Goal: Task Accomplishment & Management: Complete application form

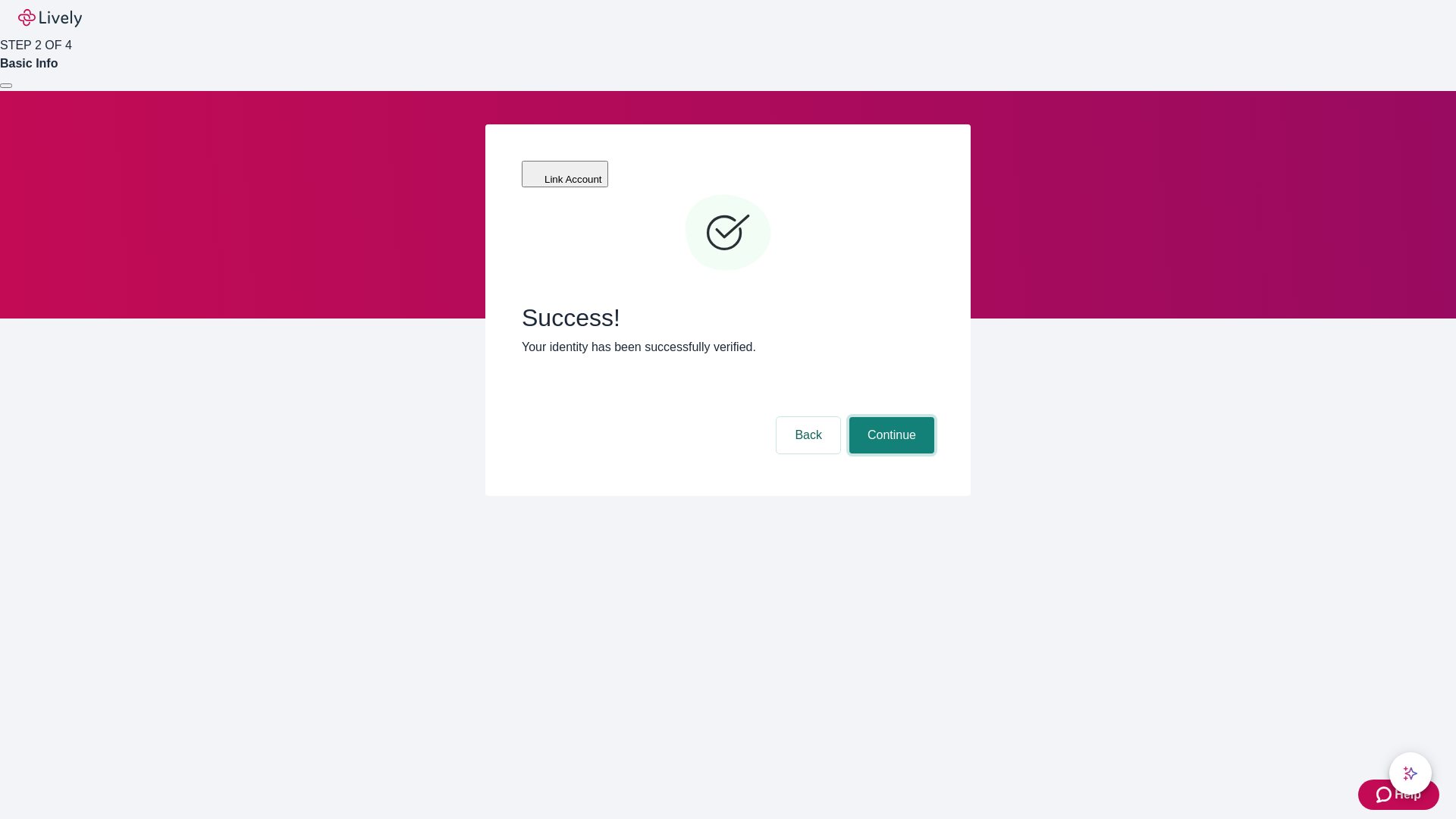
click at [890, 417] on button "Continue" at bounding box center [891, 434] width 85 height 36
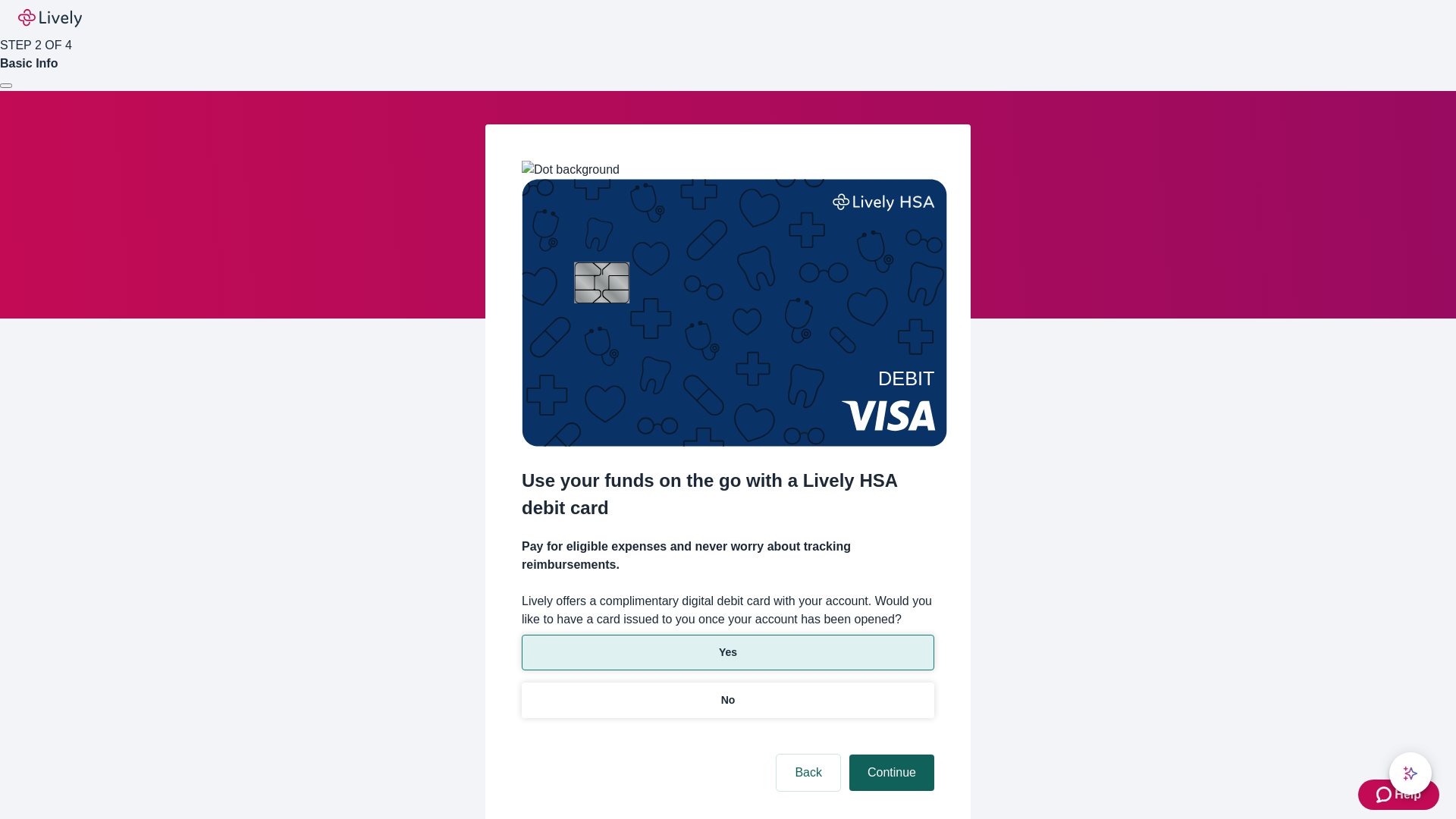
click at [728, 645] on p "Yes" at bounding box center [728, 653] width 18 height 16
click at [890, 755] on button "Continue" at bounding box center [891, 772] width 85 height 36
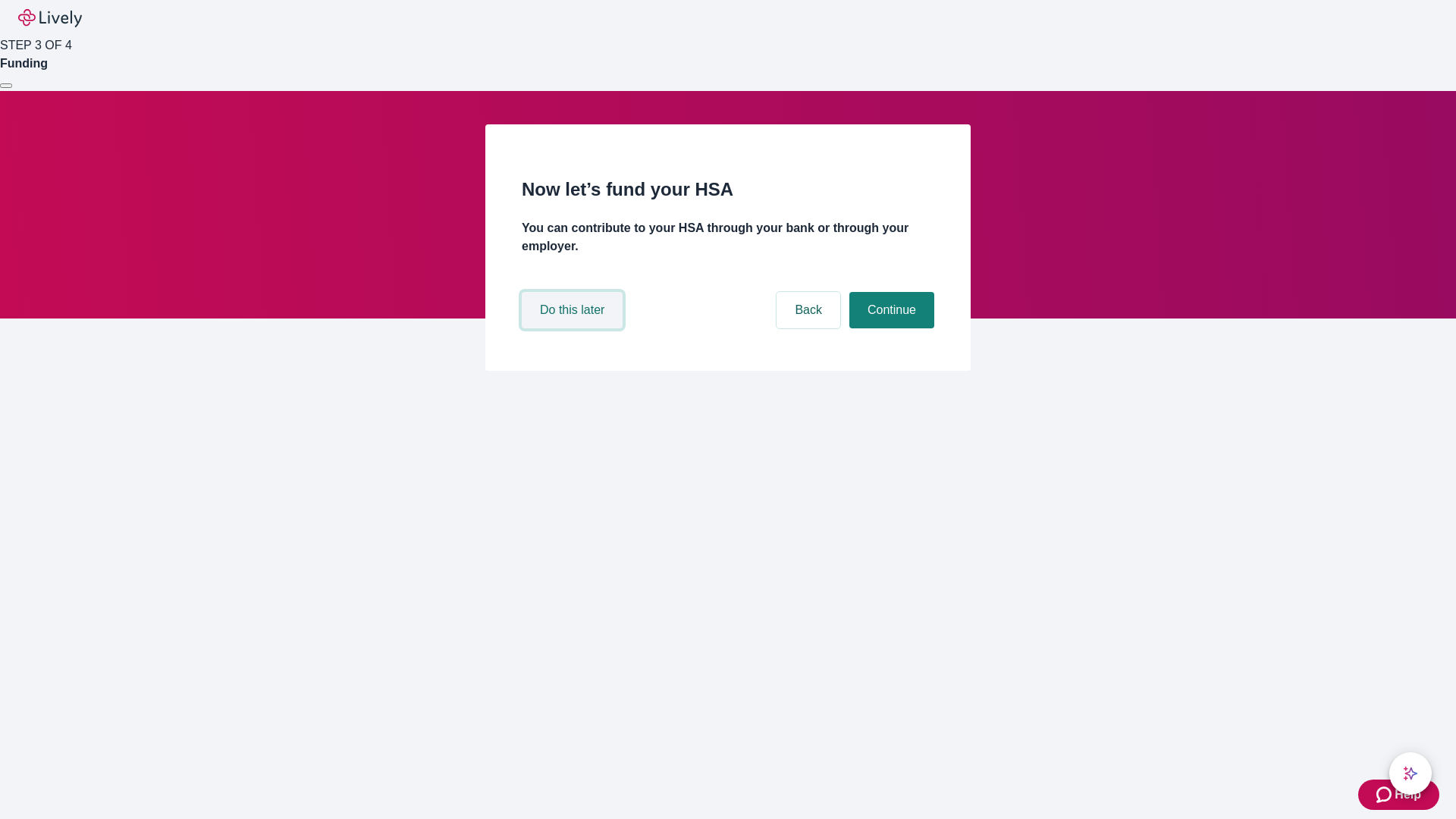
click at [574, 328] on button "Do this later" at bounding box center [572, 309] width 100 height 36
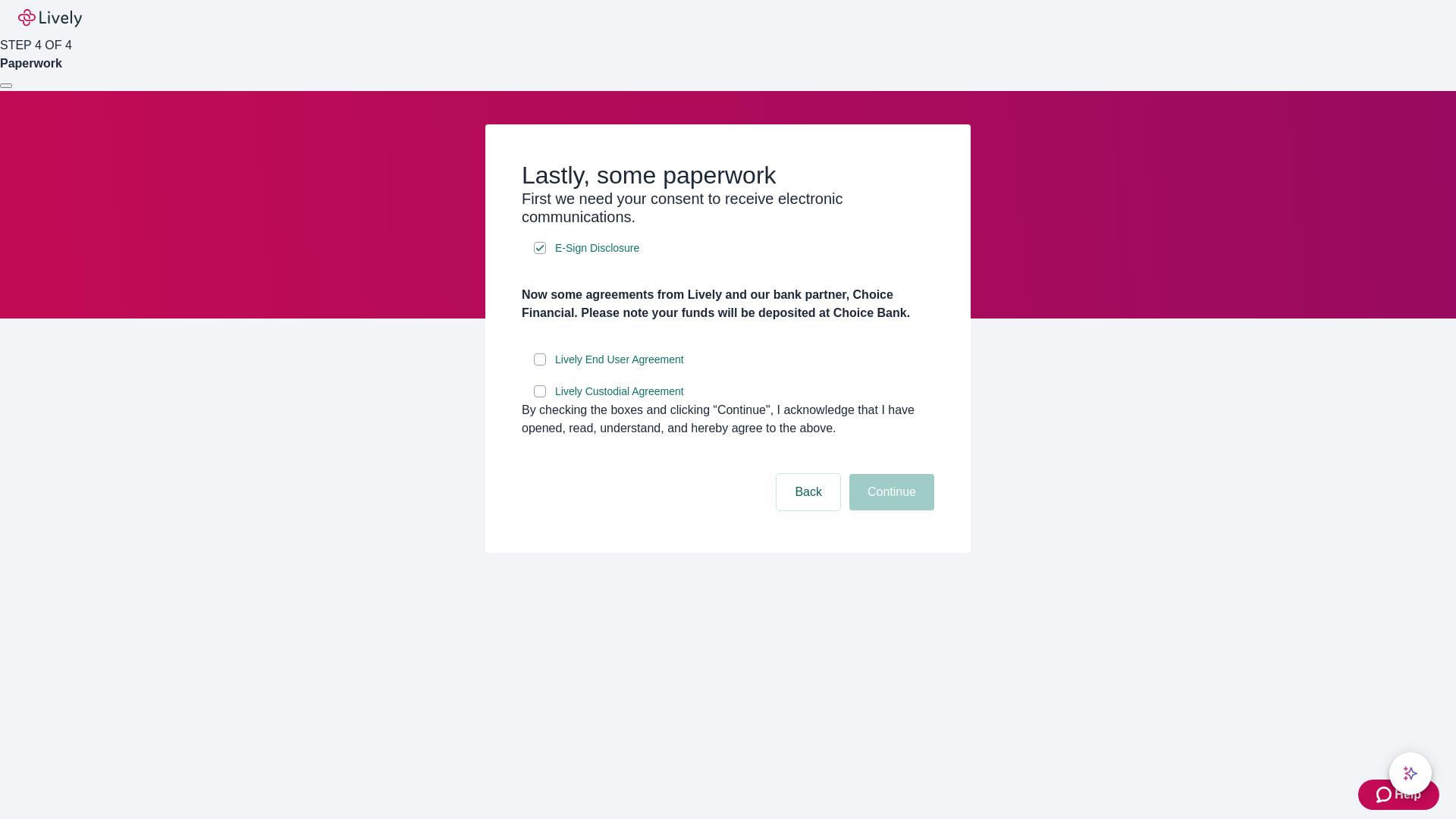
click at [540, 365] on input "Lively End User Agreement" at bounding box center [540, 359] width 12 height 12
checkbox input "true"
click at [540, 397] on input "Lively Custodial Agreement" at bounding box center [540, 391] width 12 height 12
checkbox input "true"
click at [890, 510] on button "Continue" at bounding box center [891, 491] width 85 height 36
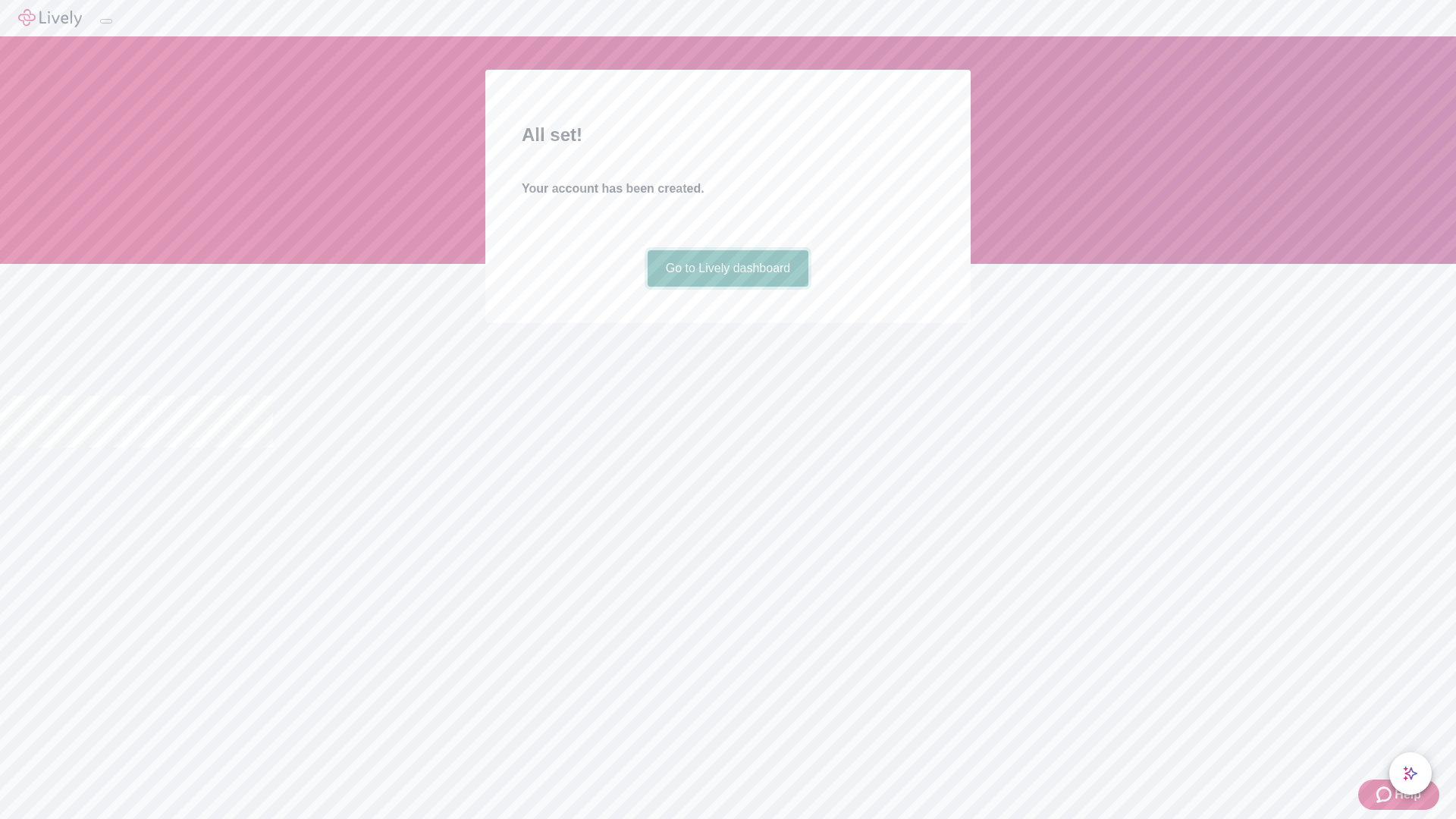
click at [728, 286] on link "Go to Lively dashboard" at bounding box center [728, 268] width 161 height 36
